Goal: Task Accomplishment & Management: Use online tool/utility

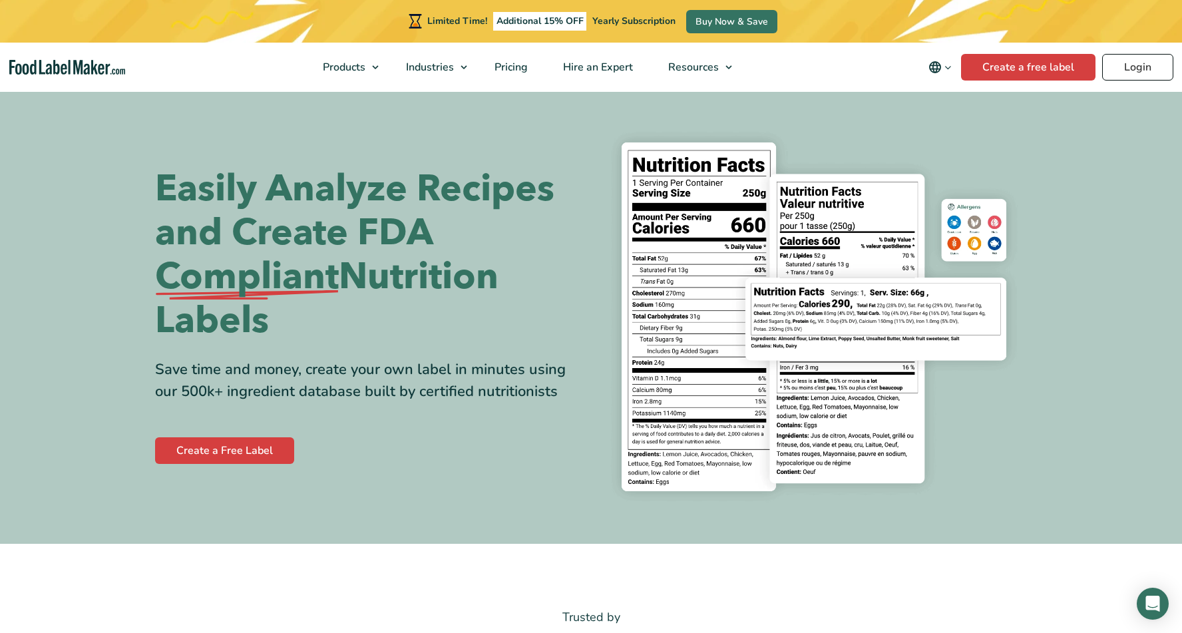
click at [1122, 71] on link "Login" at bounding box center [1137, 67] width 71 height 27
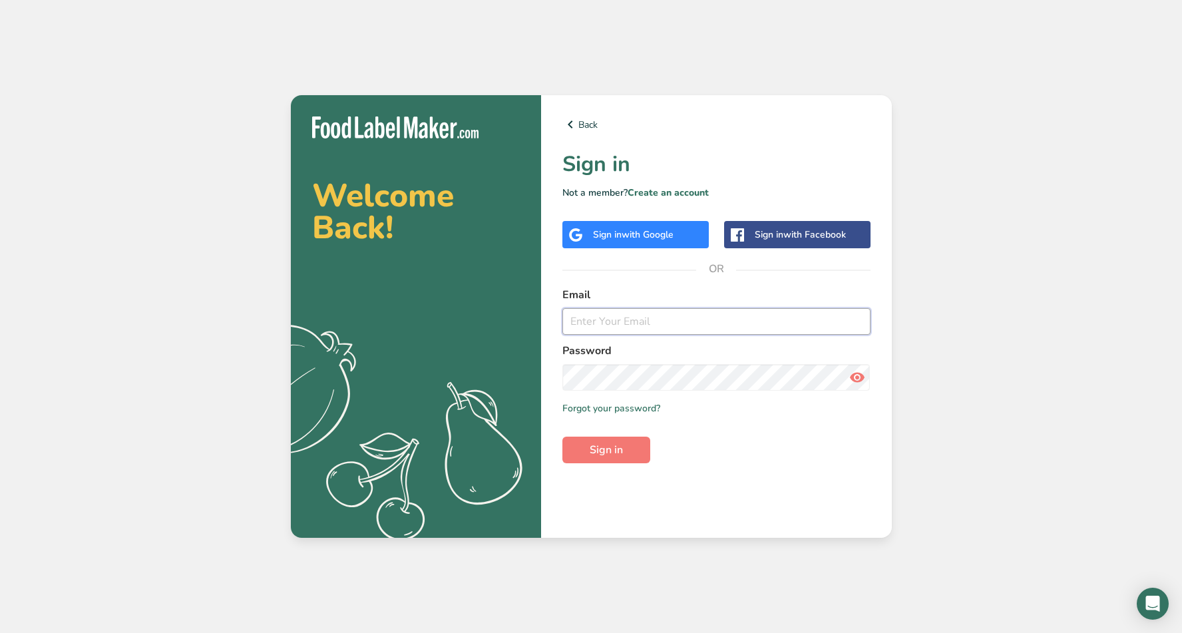
type input "[PERSON_NAME][EMAIL_ADDRESS][DOMAIN_NAME]"
click at [606, 450] on button "Sign in" at bounding box center [606, 450] width 88 height 27
click at [617, 461] on button "Sign in" at bounding box center [606, 450] width 88 height 27
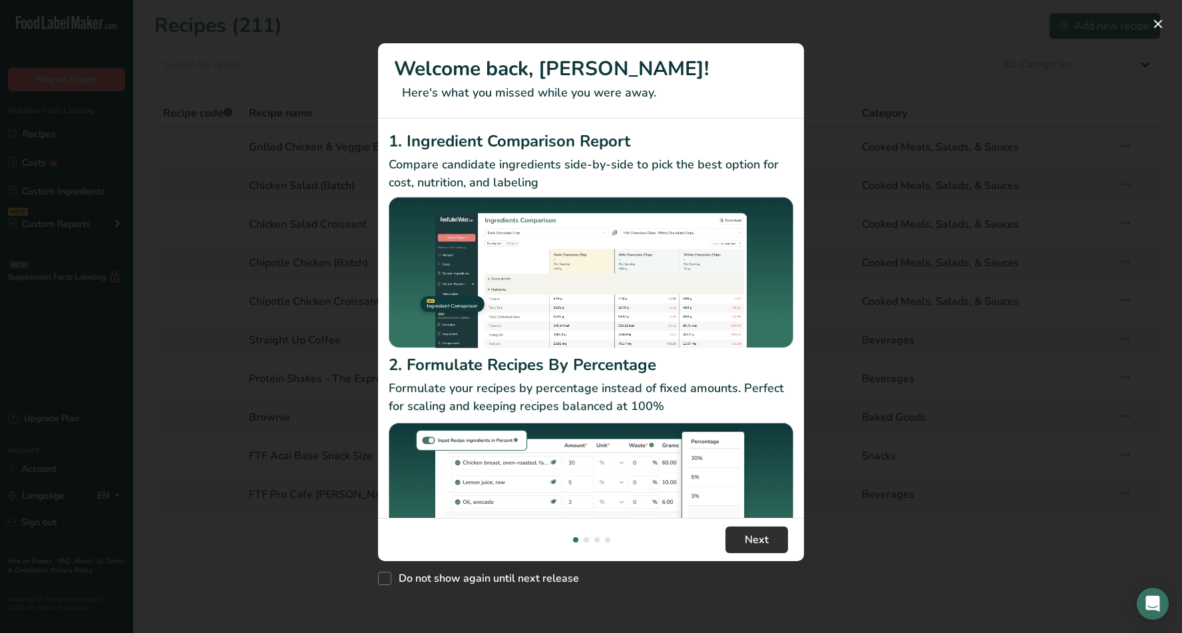
click at [743, 548] on button "Next" at bounding box center [756, 539] width 63 height 27
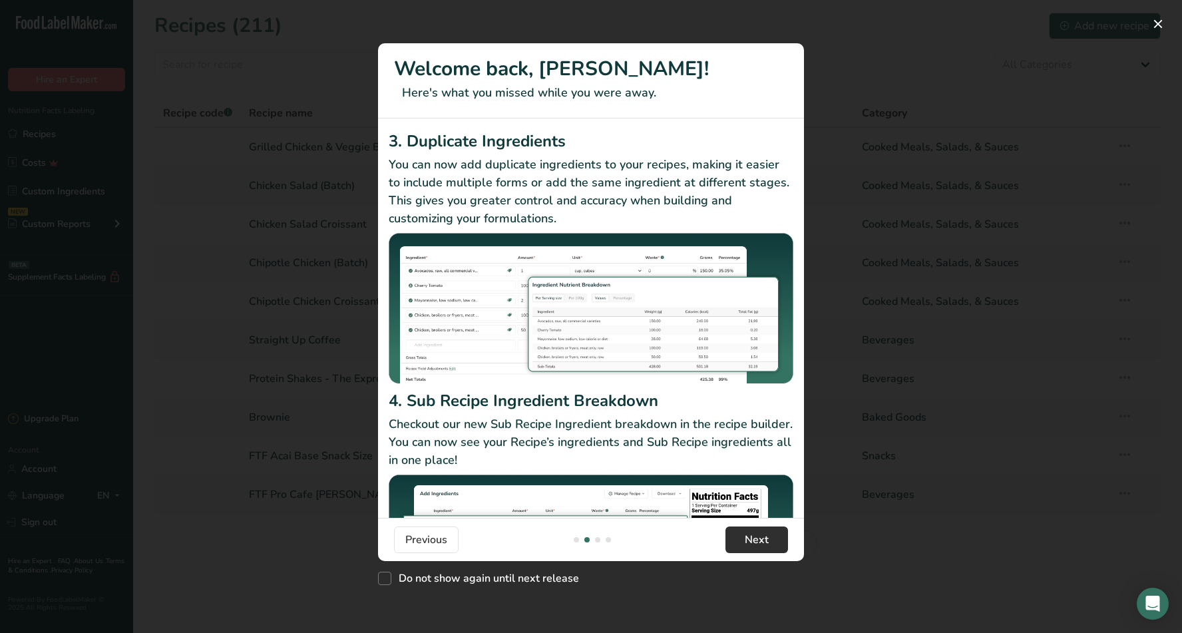
click at [741, 547] on button "Next" at bounding box center [756, 539] width 63 height 27
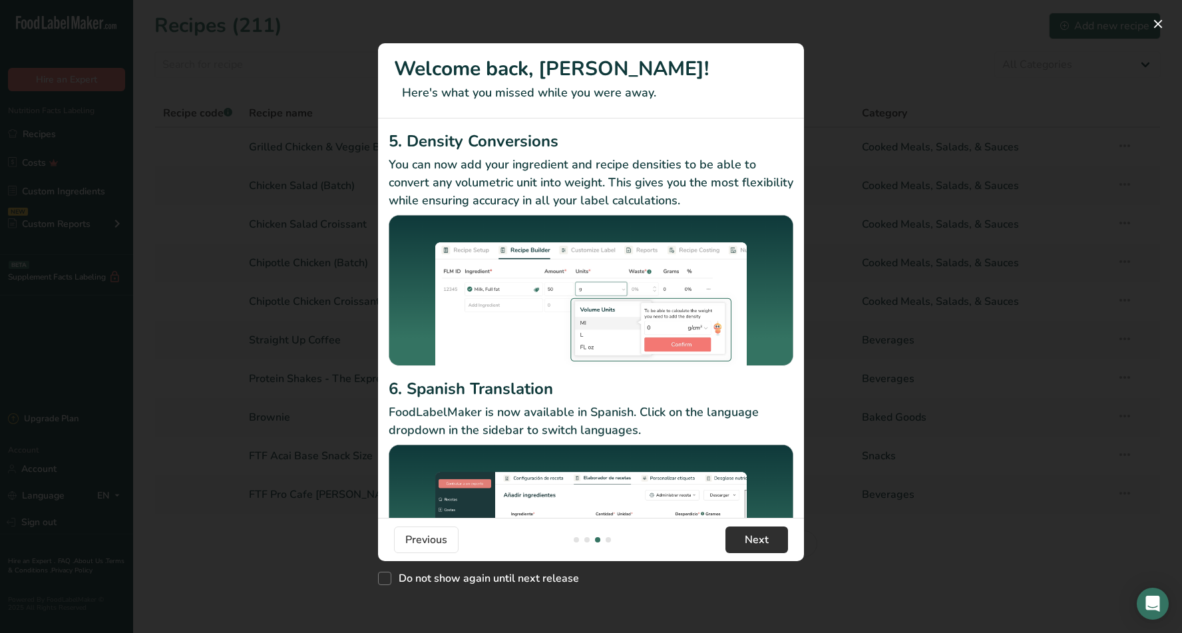
click at [747, 546] on span "Next" at bounding box center [757, 540] width 24 height 16
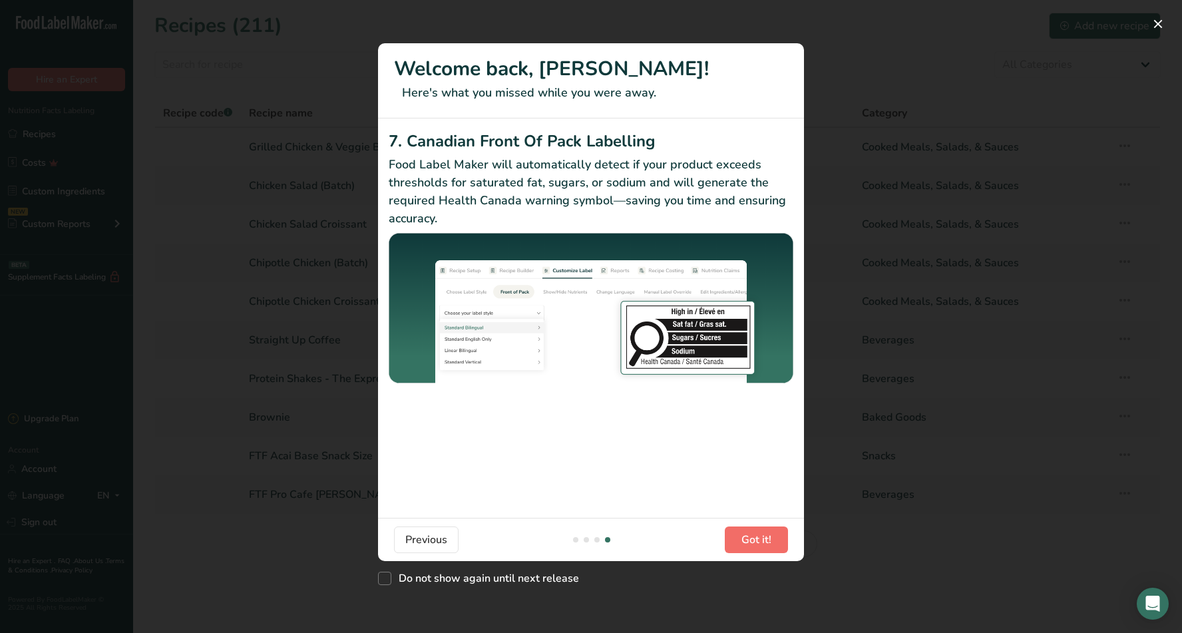
click at [747, 546] on span "Got it!" at bounding box center [756, 540] width 30 height 16
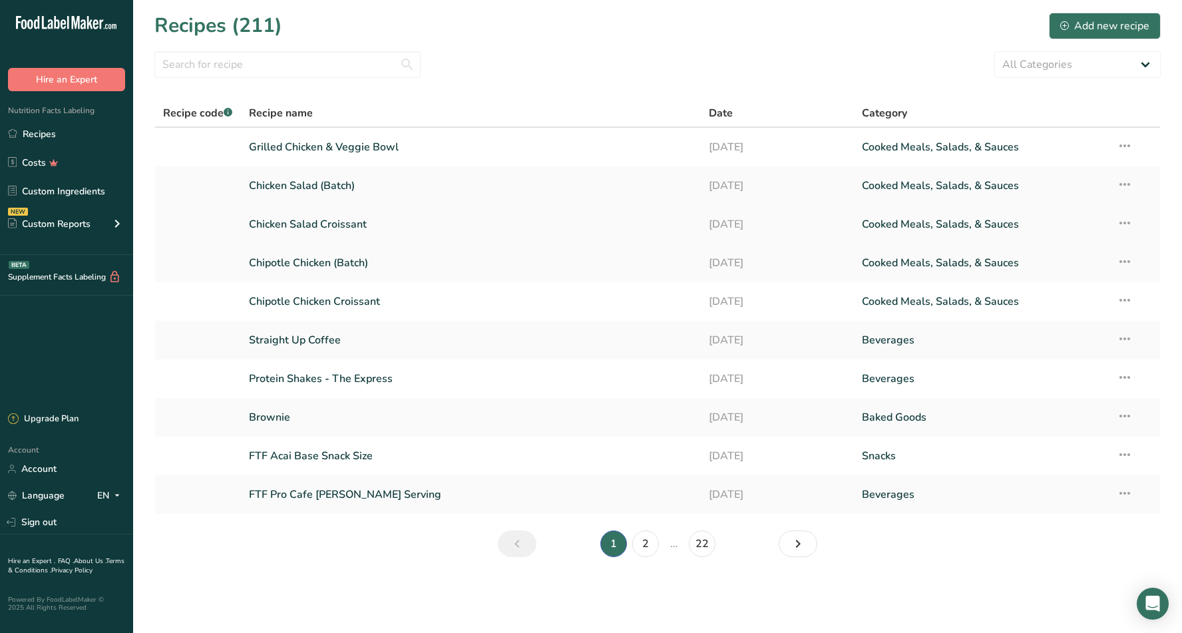
scroll to position [0, 0]
click at [270, 410] on link "Brownie" at bounding box center [470, 417] width 443 height 28
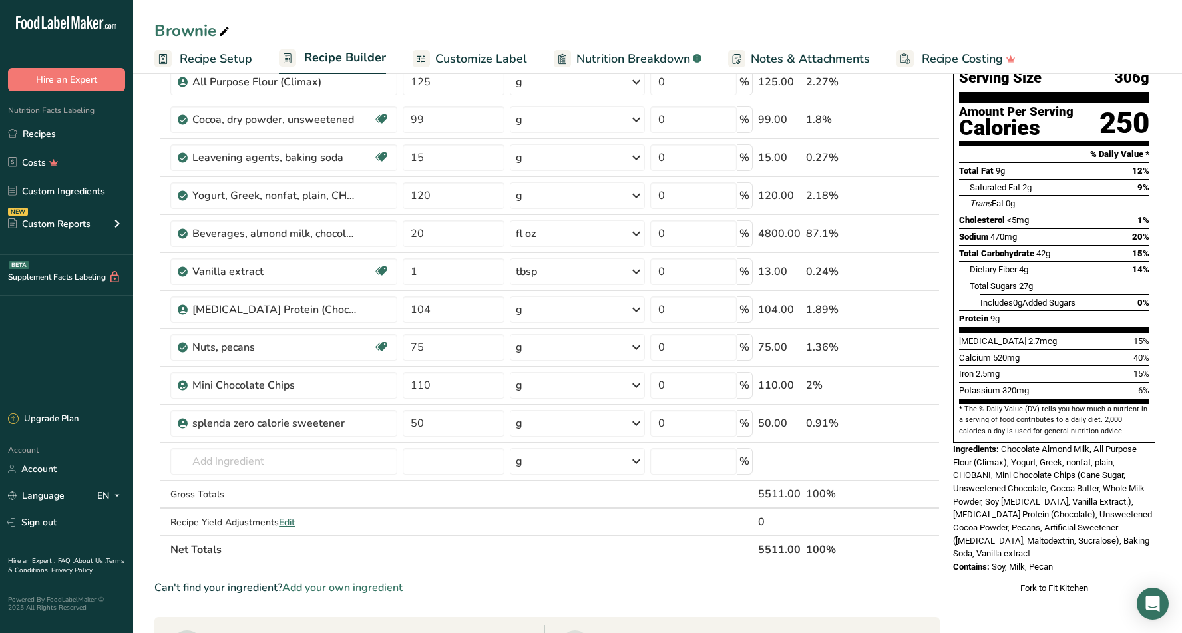
scroll to position [175, 0]
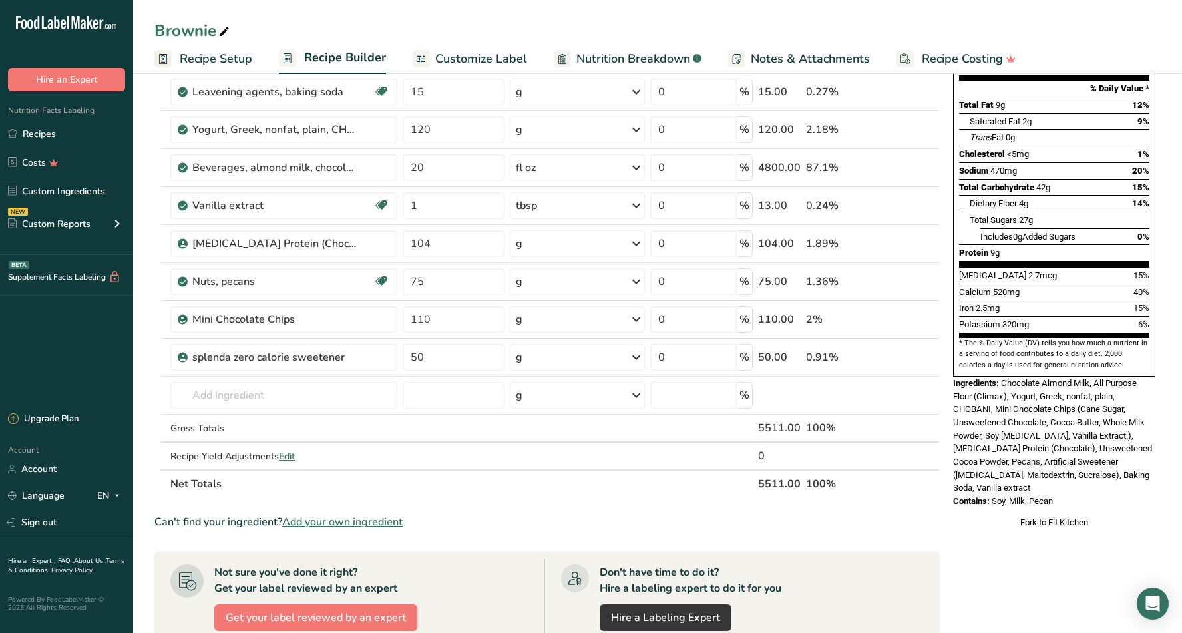
click at [146, 297] on section "Add Ingredients Manage Recipe Delete Recipe Duplicate Recipe Scale Recipe Save …" at bounding box center [657, 456] width 1049 height 1124
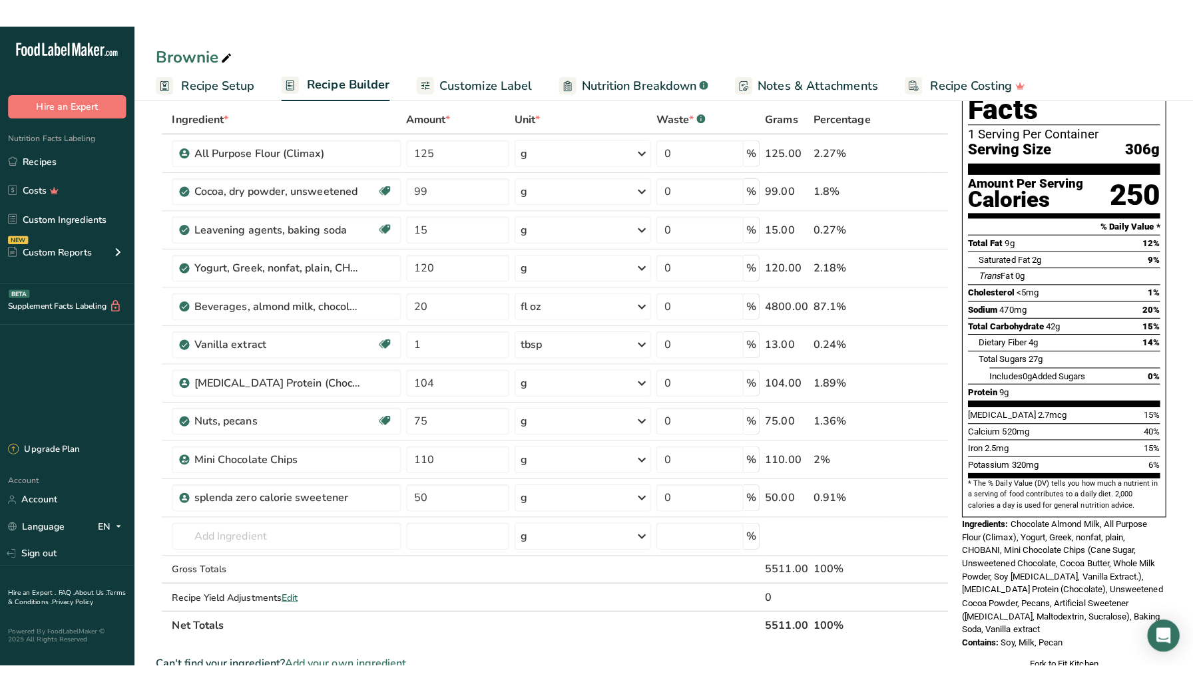
scroll to position [67, 0]
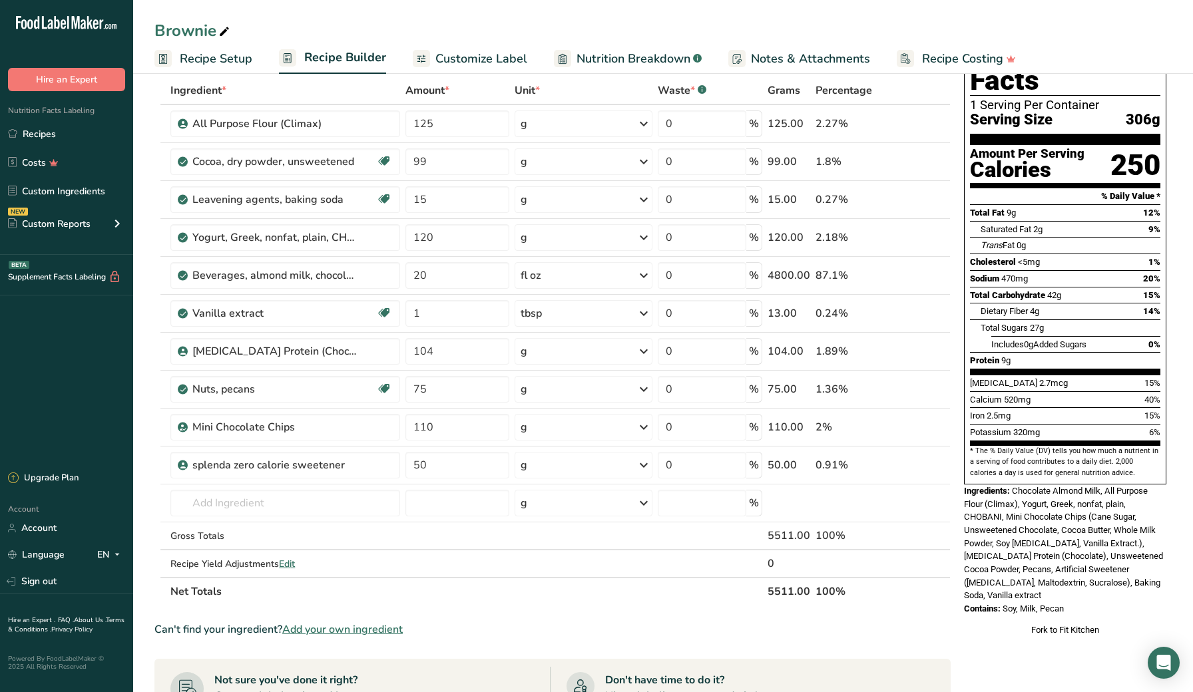
click at [150, 116] on section "Add Ingredients Manage Recipe Delete Recipe Duplicate Recipe Scale Recipe Save …" at bounding box center [662, 564] width 1059 height 1124
click at [150, 275] on section "Add Ingredients Manage Recipe Delete Recipe Duplicate Recipe Scale Recipe Save …" at bounding box center [662, 564] width 1059 height 1124
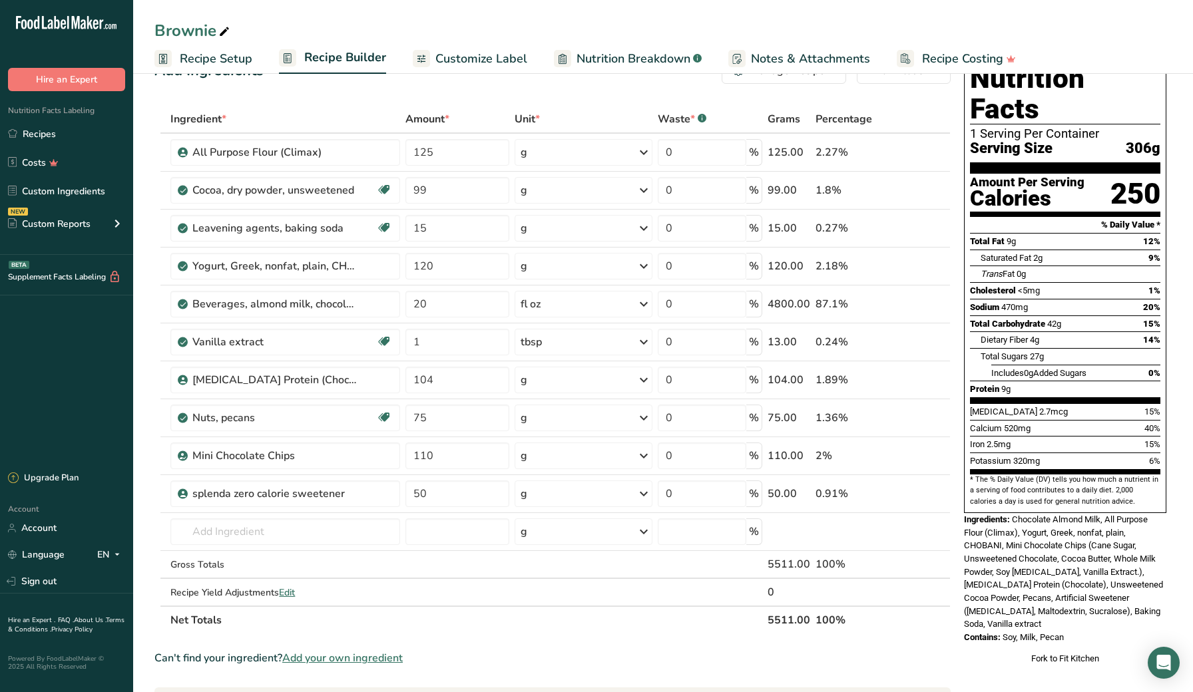
scroll to position [37, 0]
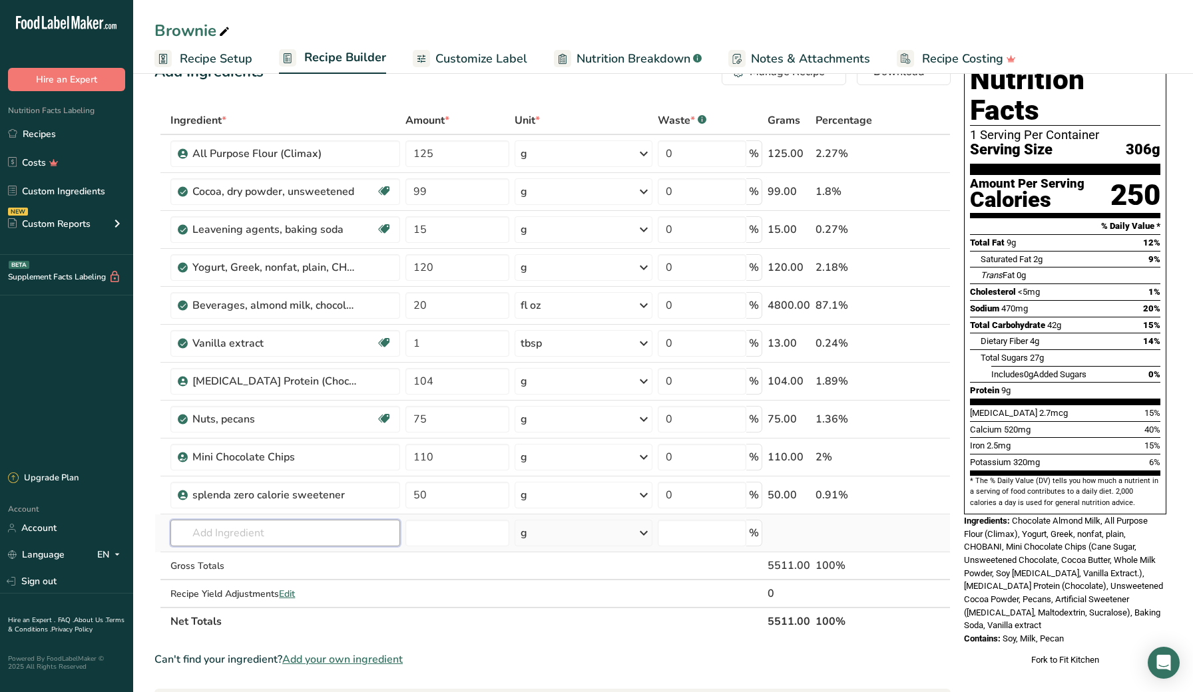
click at [258, 530] on input "text" at bounding box center [285, 533] width 230 height 27
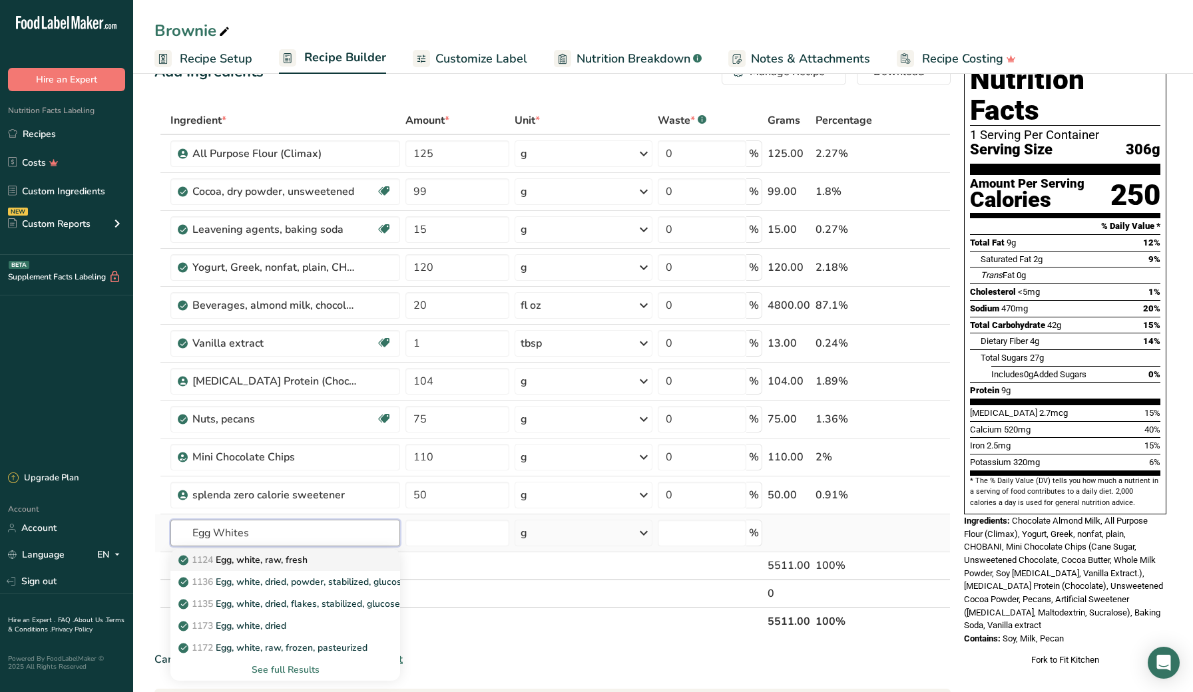
type input "Egg Whites"
click at [326, 563] on div "1124 Egg, white, raw, fresh" at bounding box center [274, 560] width 187 height 14
type input "Egg, white, raw, fresh"
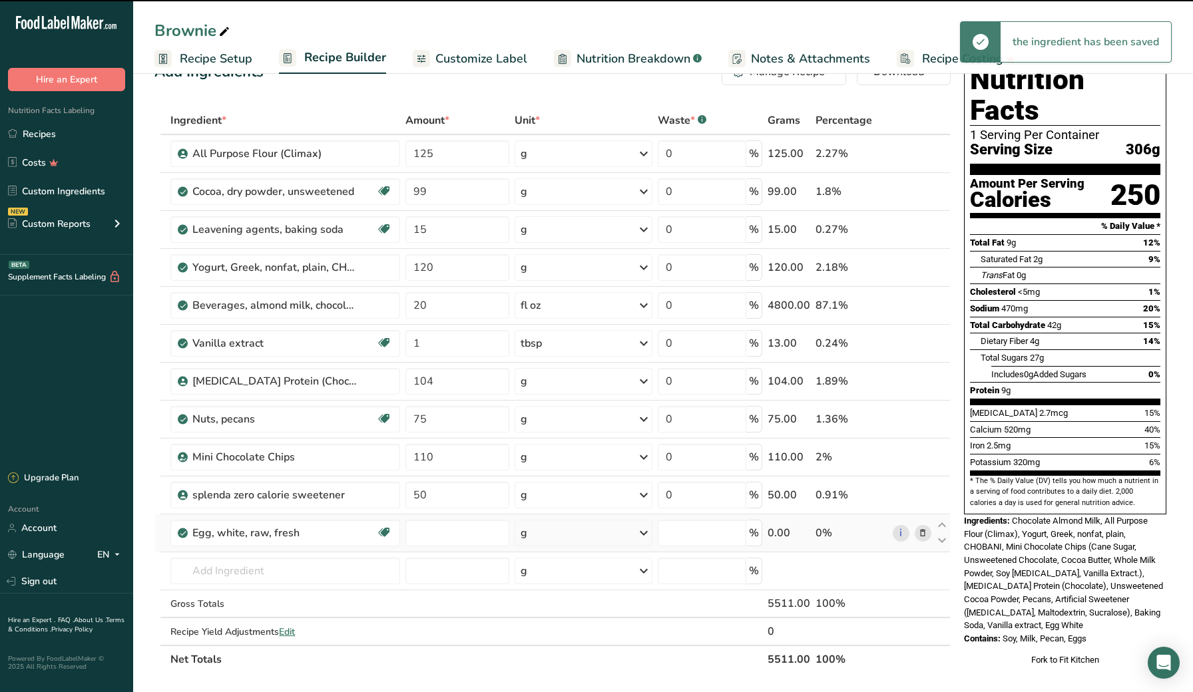
type input "0"
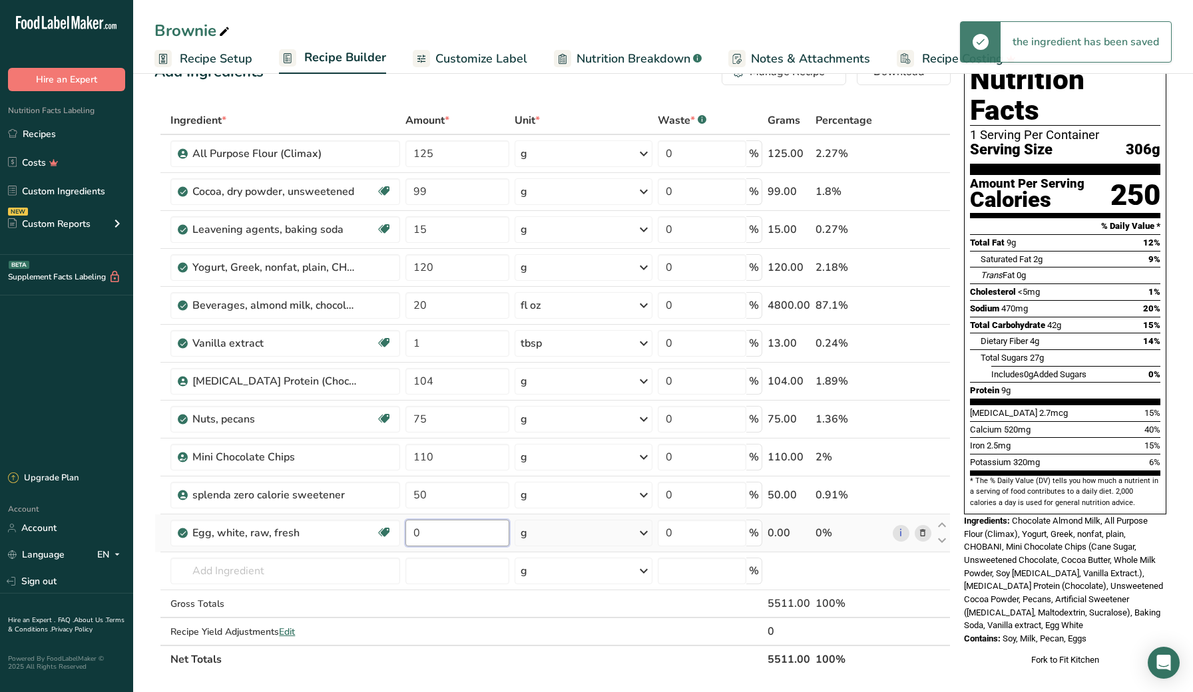
click at [454, 527] on input "0" at bounding box center [457, 533] width 104 height 27
click at [446, 492] on div "Ingredient * Amount * Unit * Waste * .a-a{fill:#347362;}.b-a{fill:#fff;} Grams …" at bounding box center [552, 389] width 796 height 567
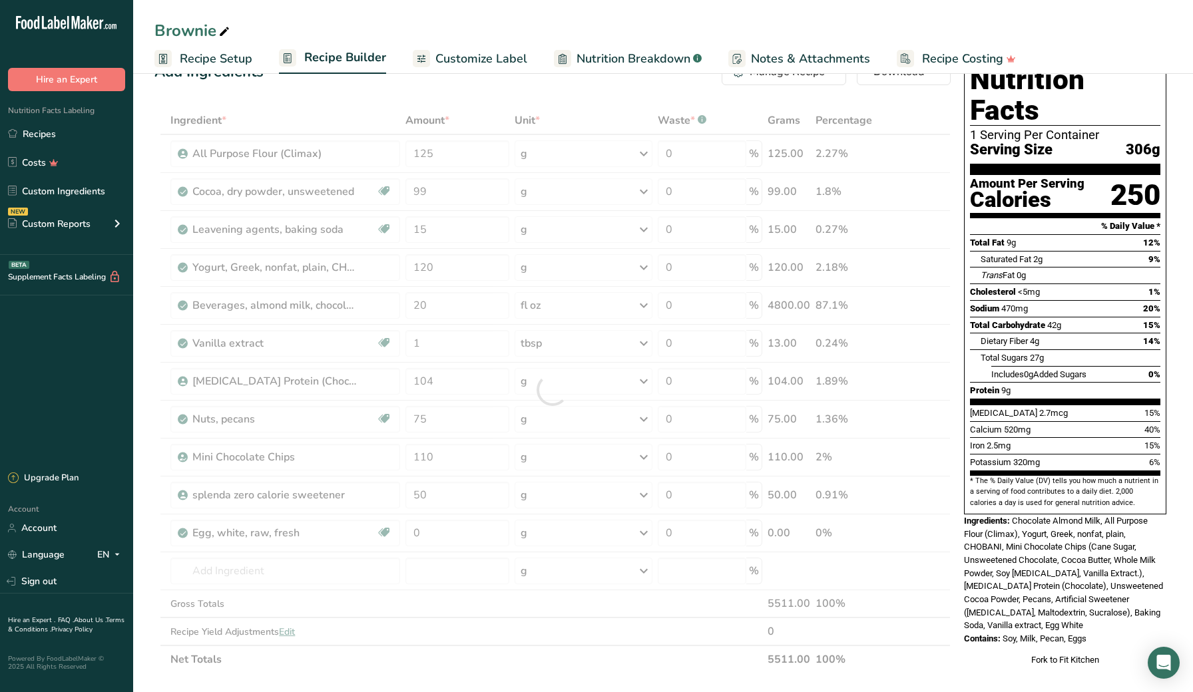
click at [923, 271] on div "Ingredient * Amount * Unit * Waste * .a-a{fill:#347362;}.b-a{fill:#fff;} Grams …" at bounding box center [552, 389] width 796 height 567
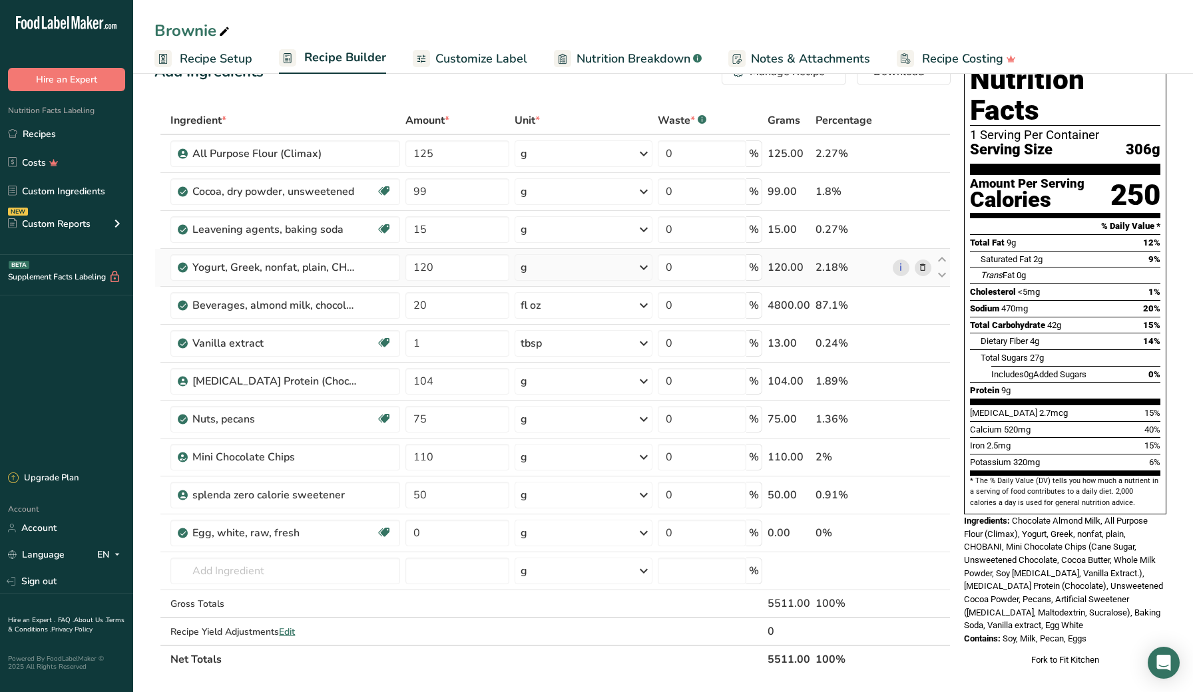
click at [924, 268] on icon at bounding box center [922, 268] width 9 height 14
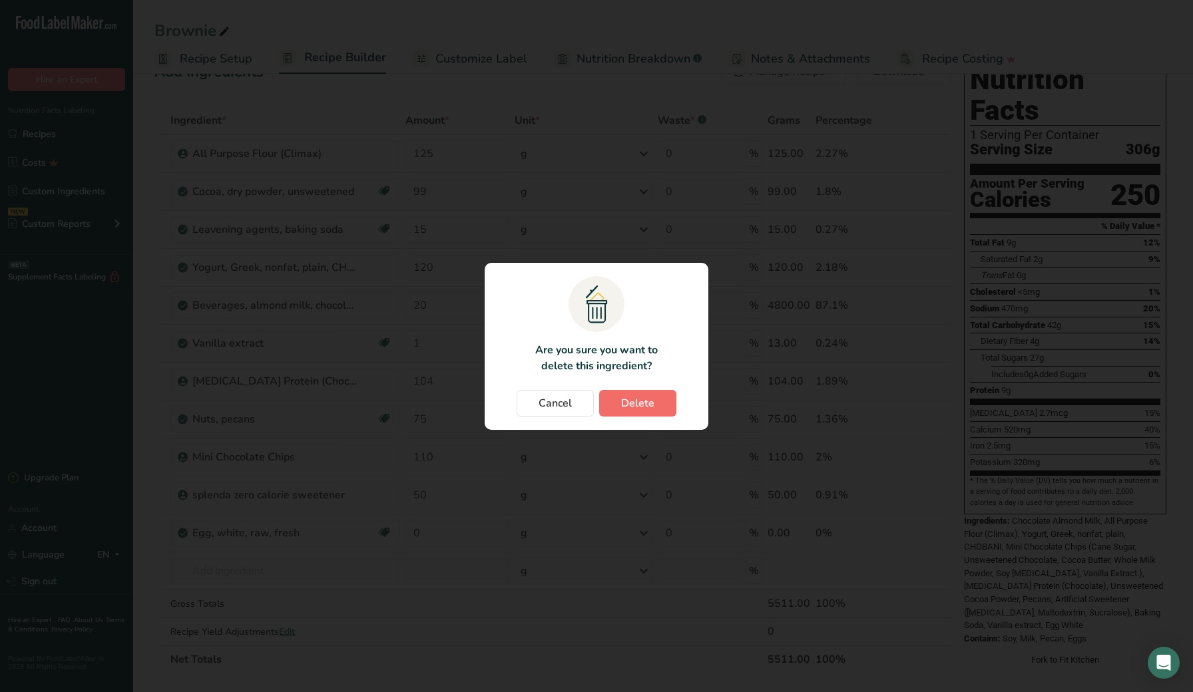
click at [642, 402] on span "Delete" at bounding box center [637, 403] width 33 height 16
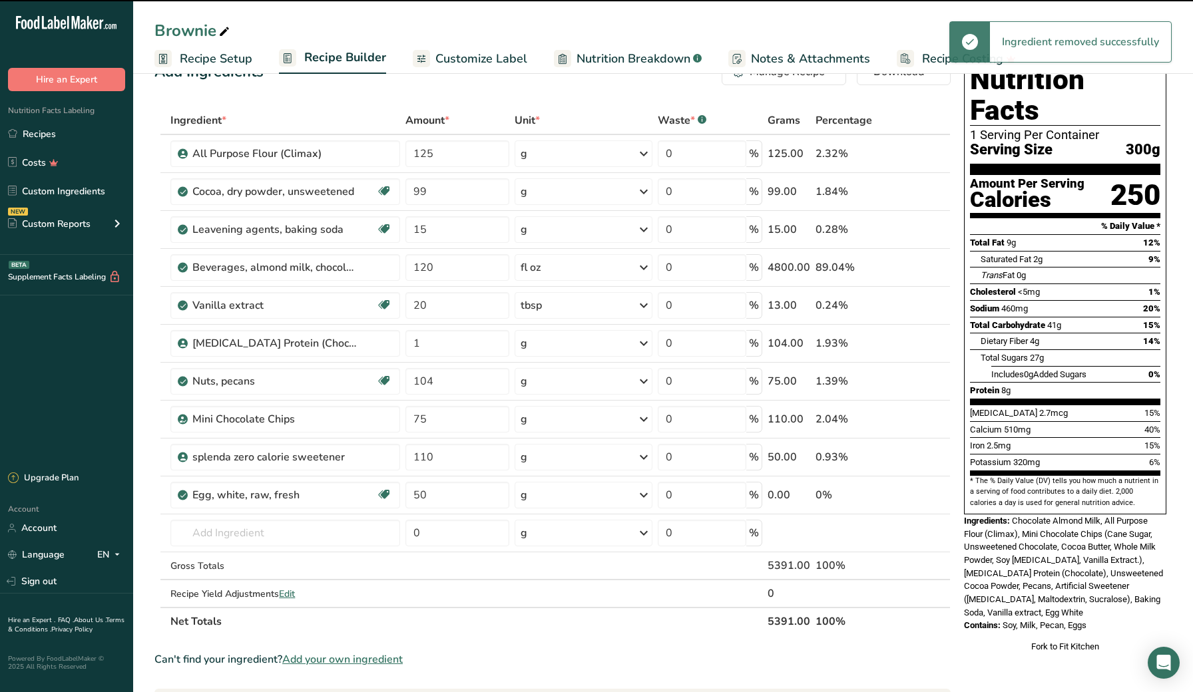
type input "20"
type input "1"
type input "104"
type input "75"
type input "110"
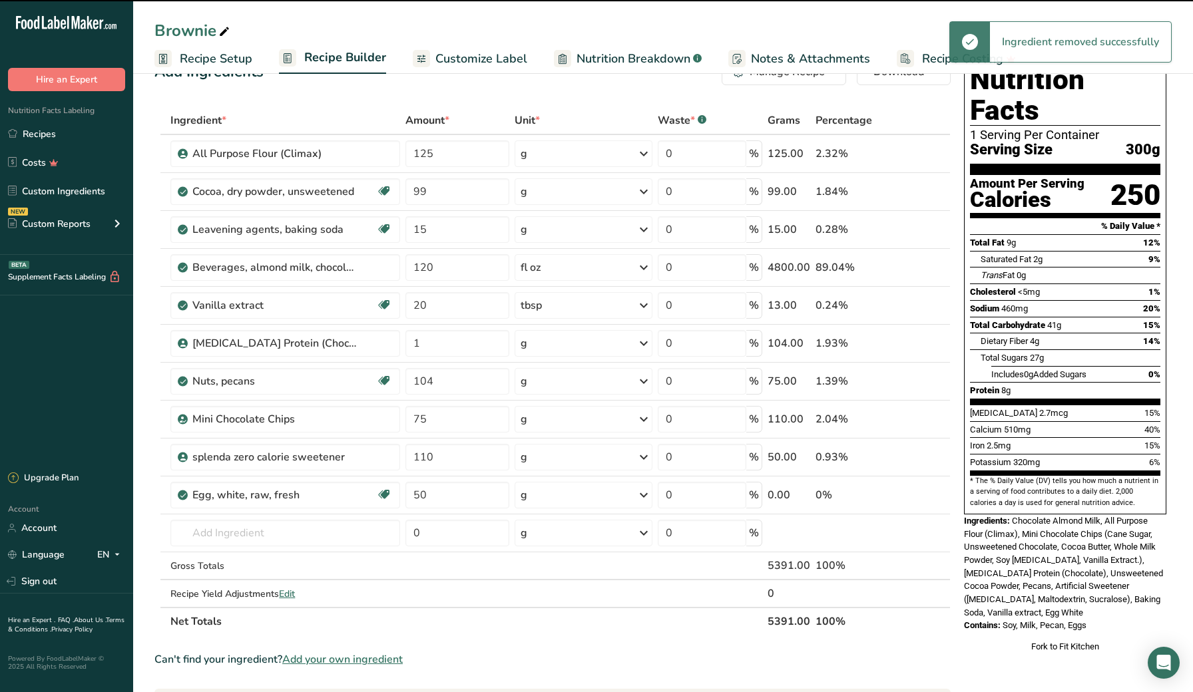
type input "50"
type input "0"
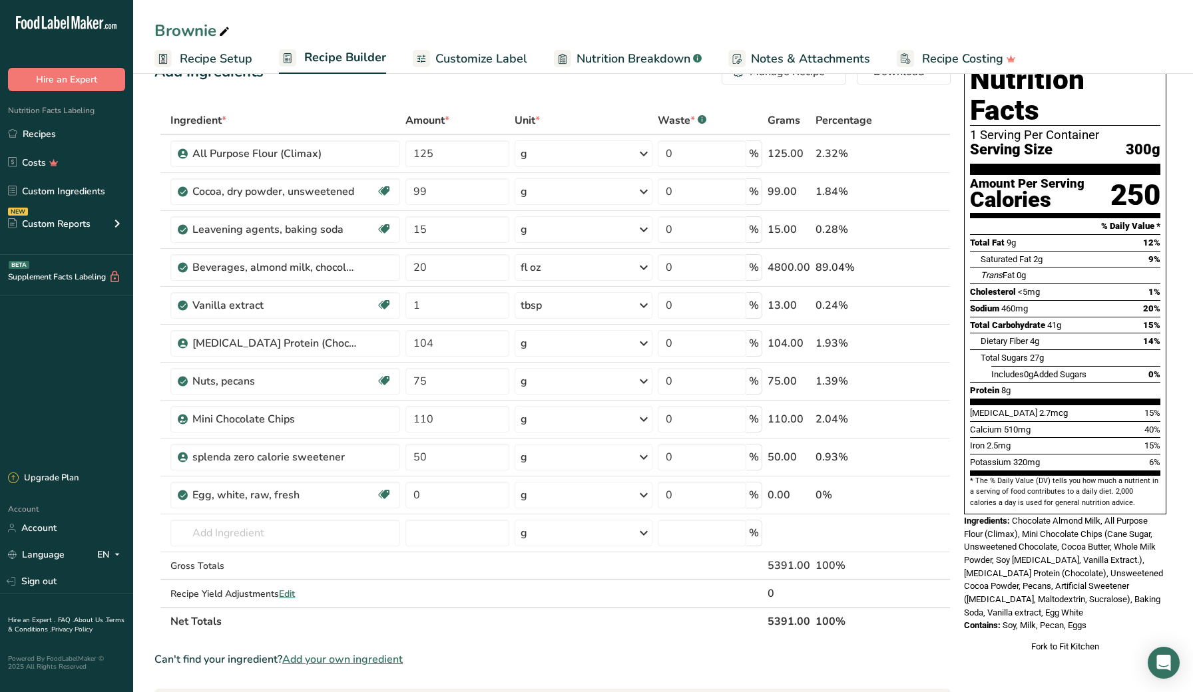
click at [144, 422] on section "Add Ingredients Manage Recipe Delete Recipe Duplicate Recipe Scale Recipe Save …" at bounding box center [662, 594] width 1059 height 1124
click at [138, 379] on section "Add Ingredients Manage Recipe Delete Recipe Duplicate Recipe Scale Recipe Save …" at bounding box center [662, 594] width 1059 height 1124
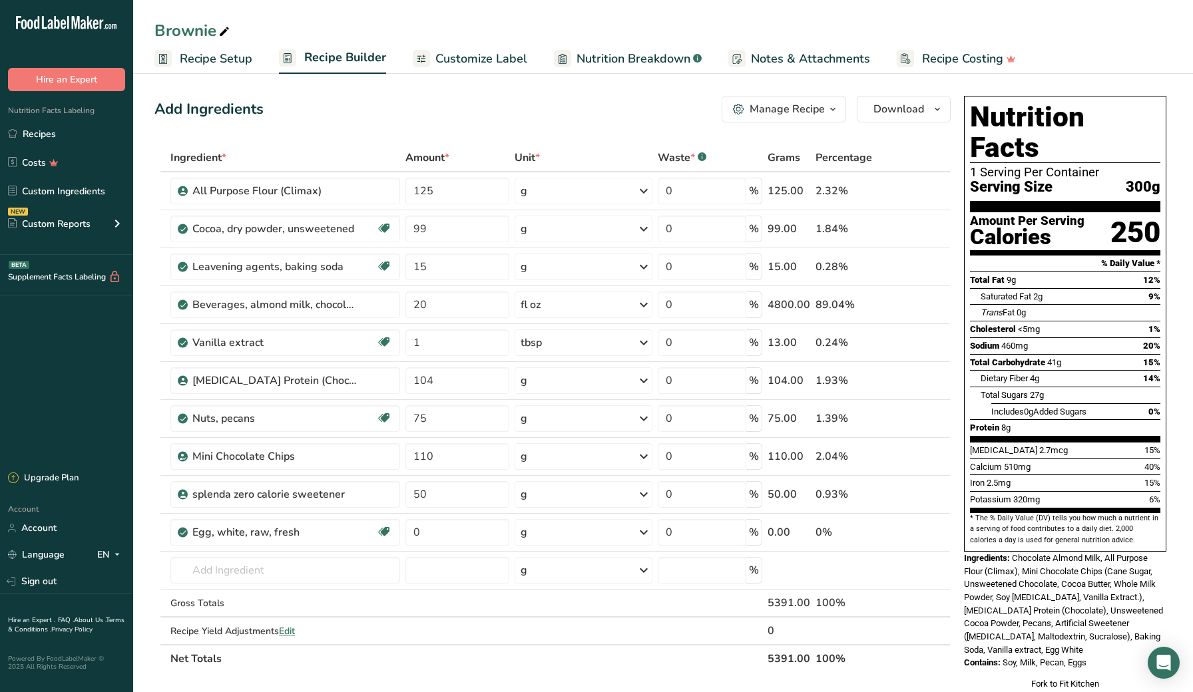
scroll to position [0, 0]
click at [144, 204] on section "Add Ingredients Manage Recipe Delete Recipe Duplicate Recipe Scale Recipe Save …" at bounding box center [662, 631] width 1059 height 1124
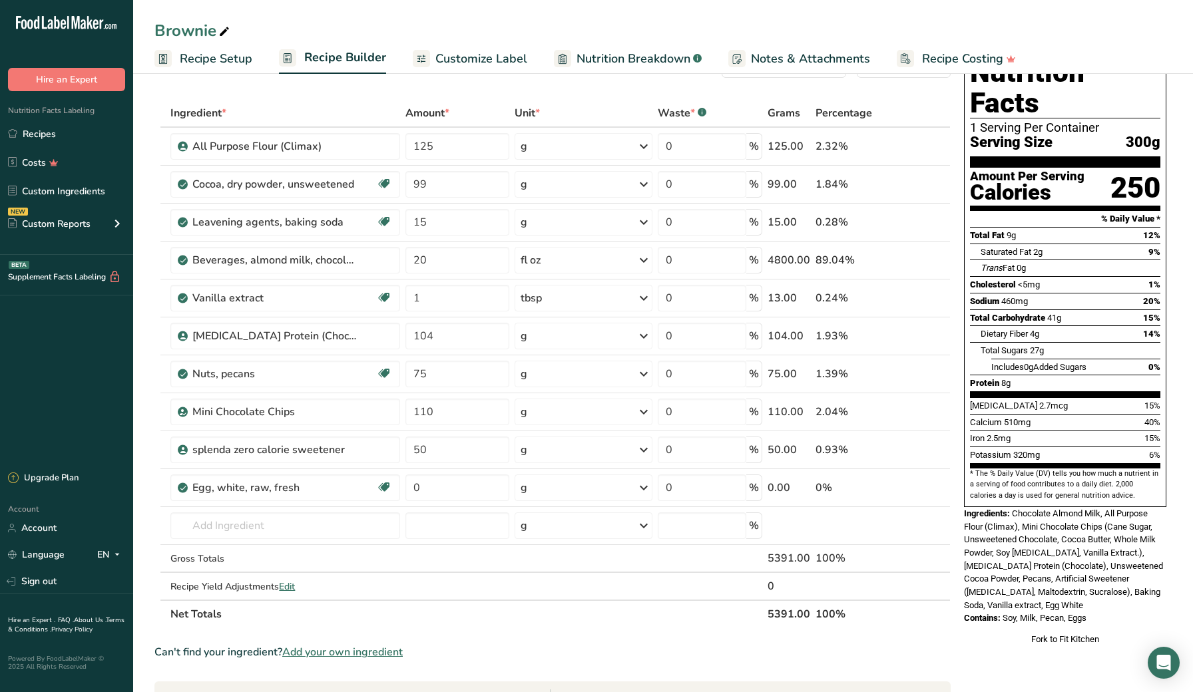
scroll to position [49, 0]
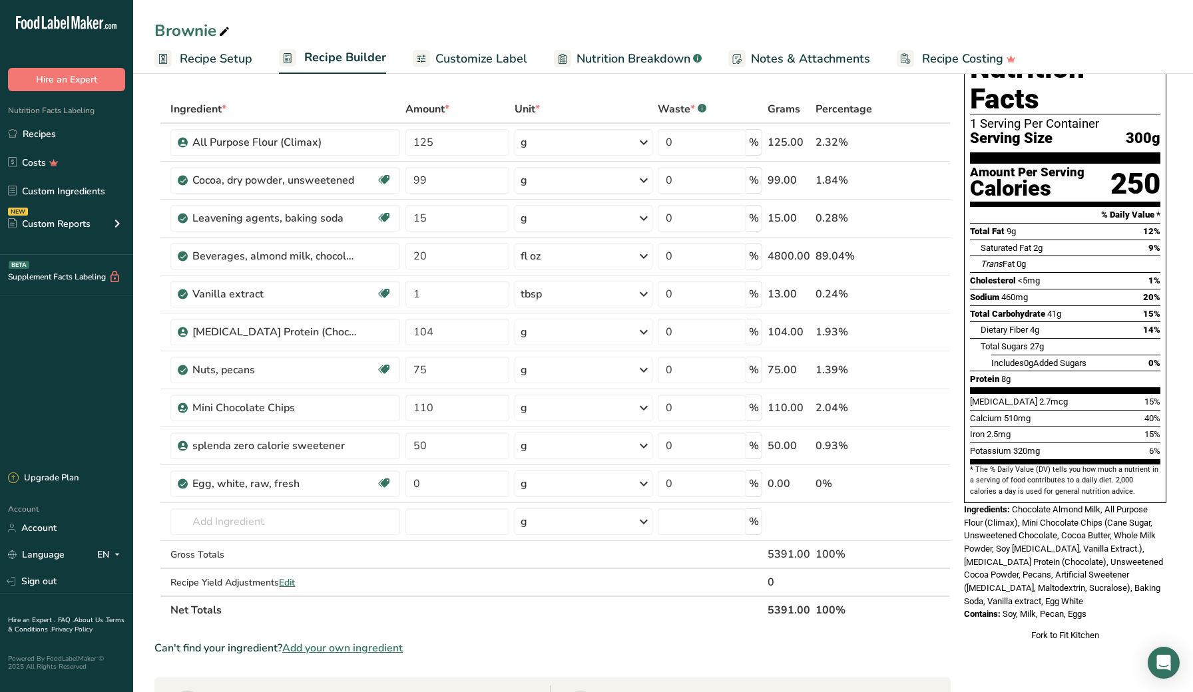
click at [141, 229] on section "Add Ingredients Manage Recipe Delete Recipe Duplicate Recipe Scale Recipe Save …" at bounding box center [662, 583] width 1059 height 1124
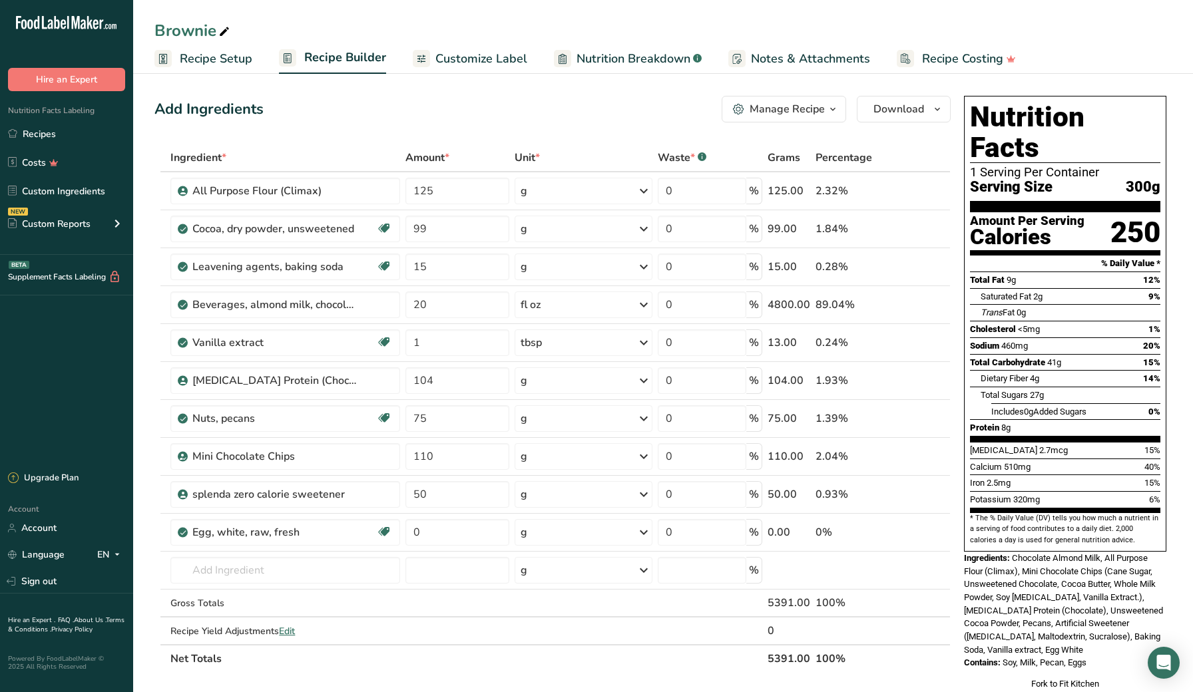
scroll to position [0, 0]
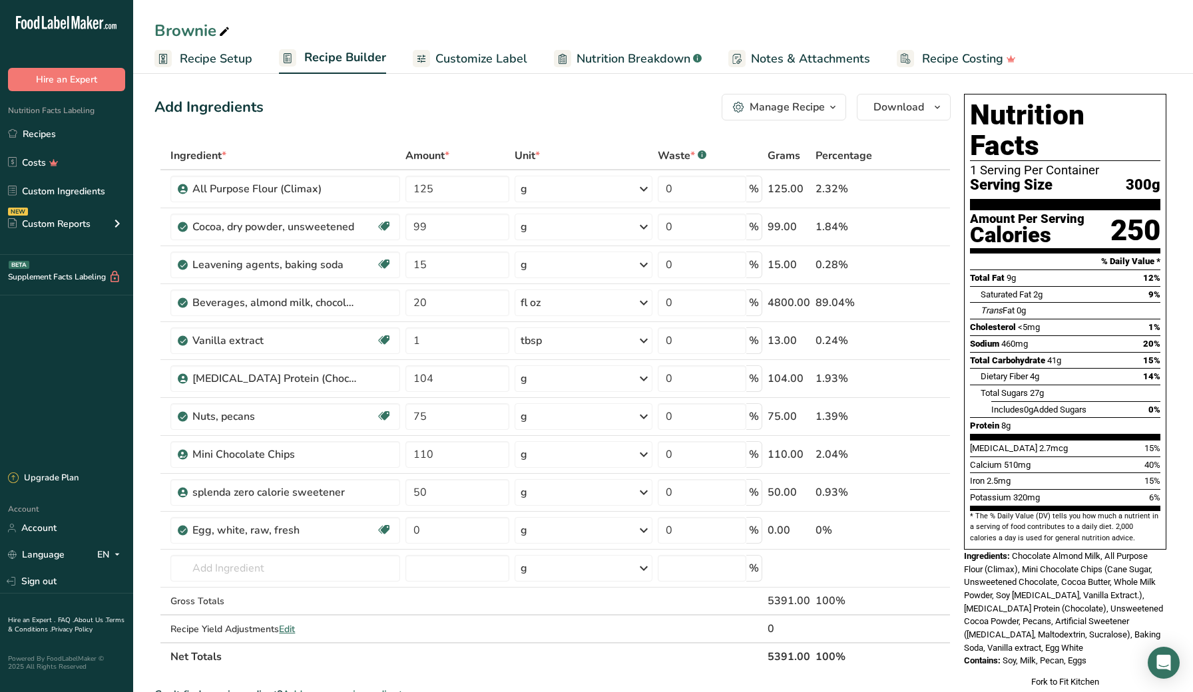
click at [148, 270] on section "Add Ingredients Manage Recipe Delete Recipe Duplicate Recipe Scale Recipe Save …" at bounding box center [662, 629] width 1059 height 1124
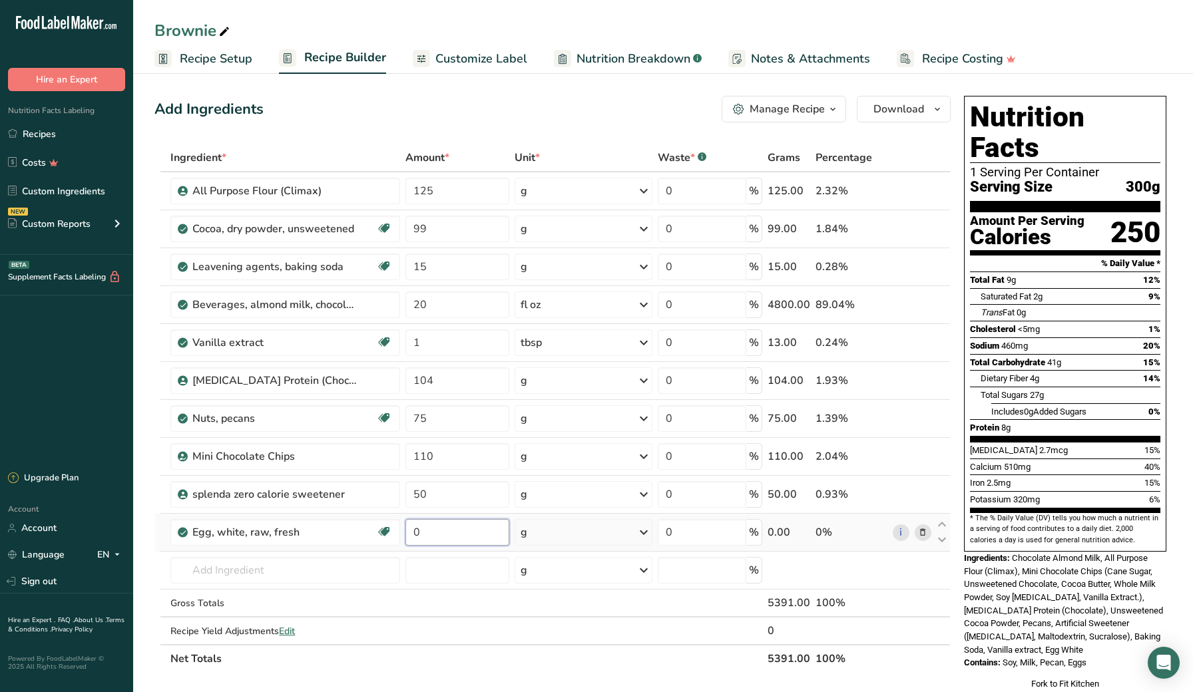
click at [453, 538] on input "0" at bounding box center [457, 532] width 104 height 27
